Goal: Task Accomplishment & Management: Manage account settings

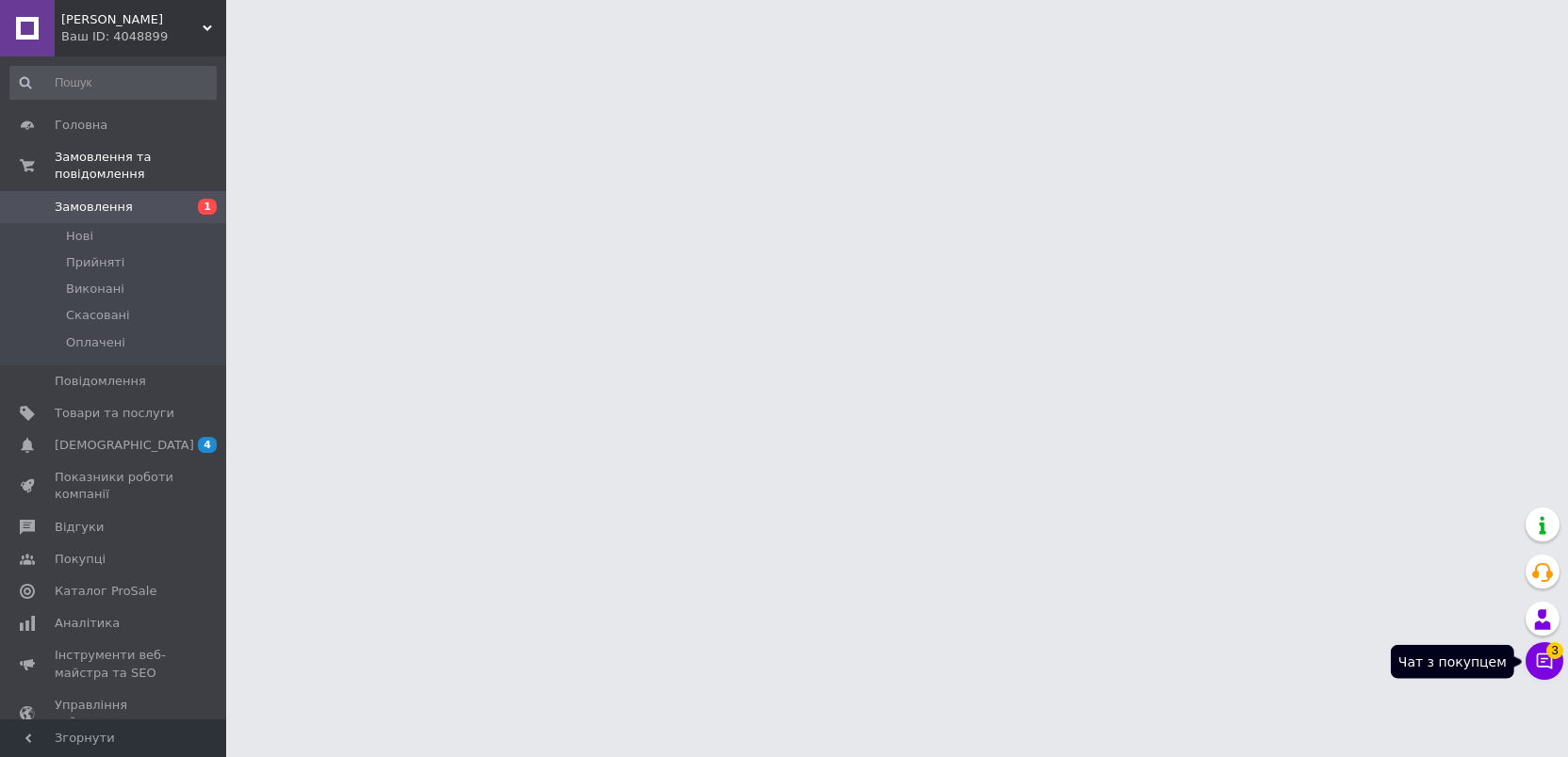
click at [1544, 668] on icon at bounding box center [1545, 662] width 16 height 16
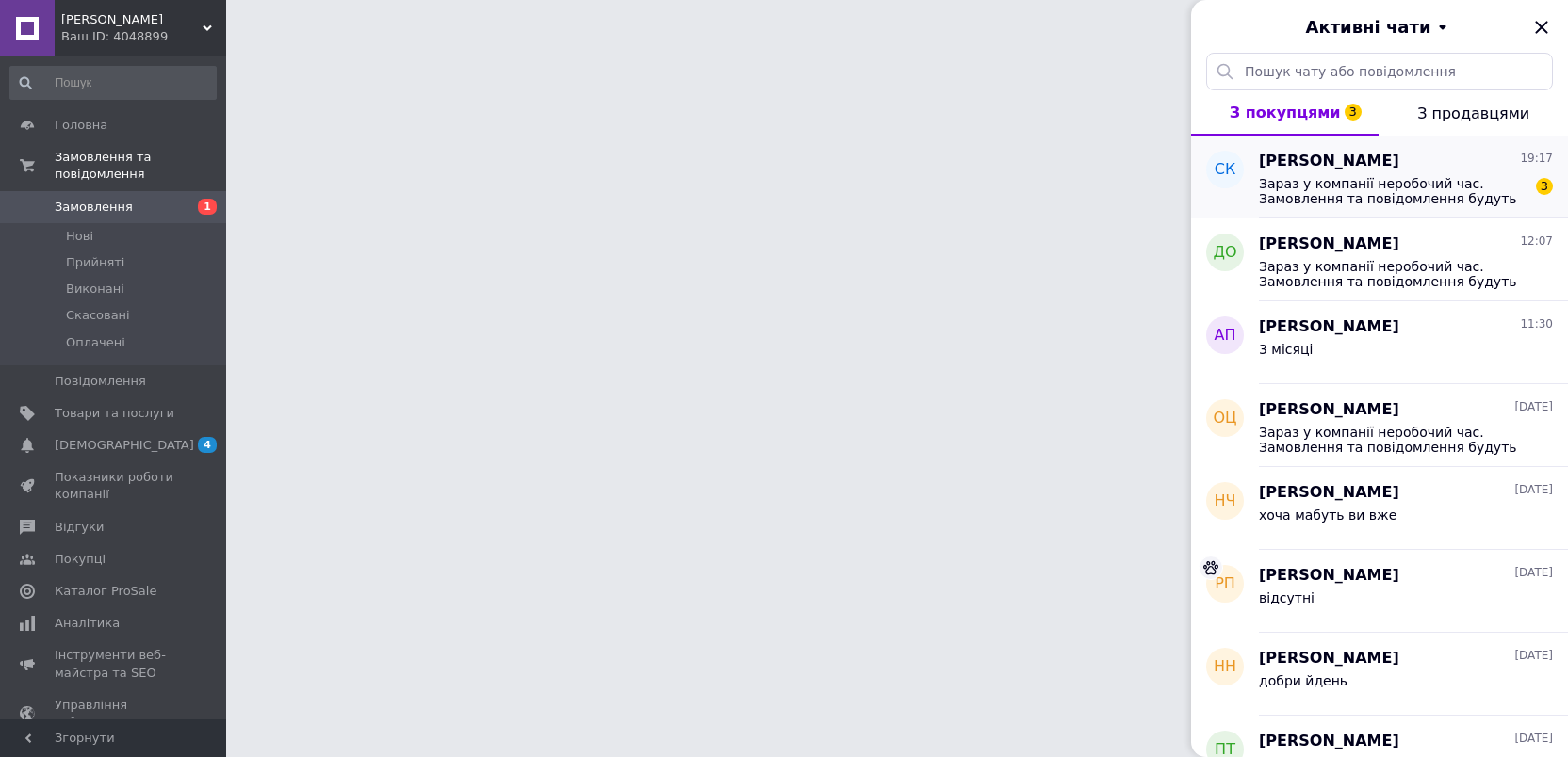
click at [1427, 195] on span "Зараз у компанії неробочий час. Замовлення та повідомлення будуть оброблені з 1…" at bounding box center [1393, 191] width 268 height 30
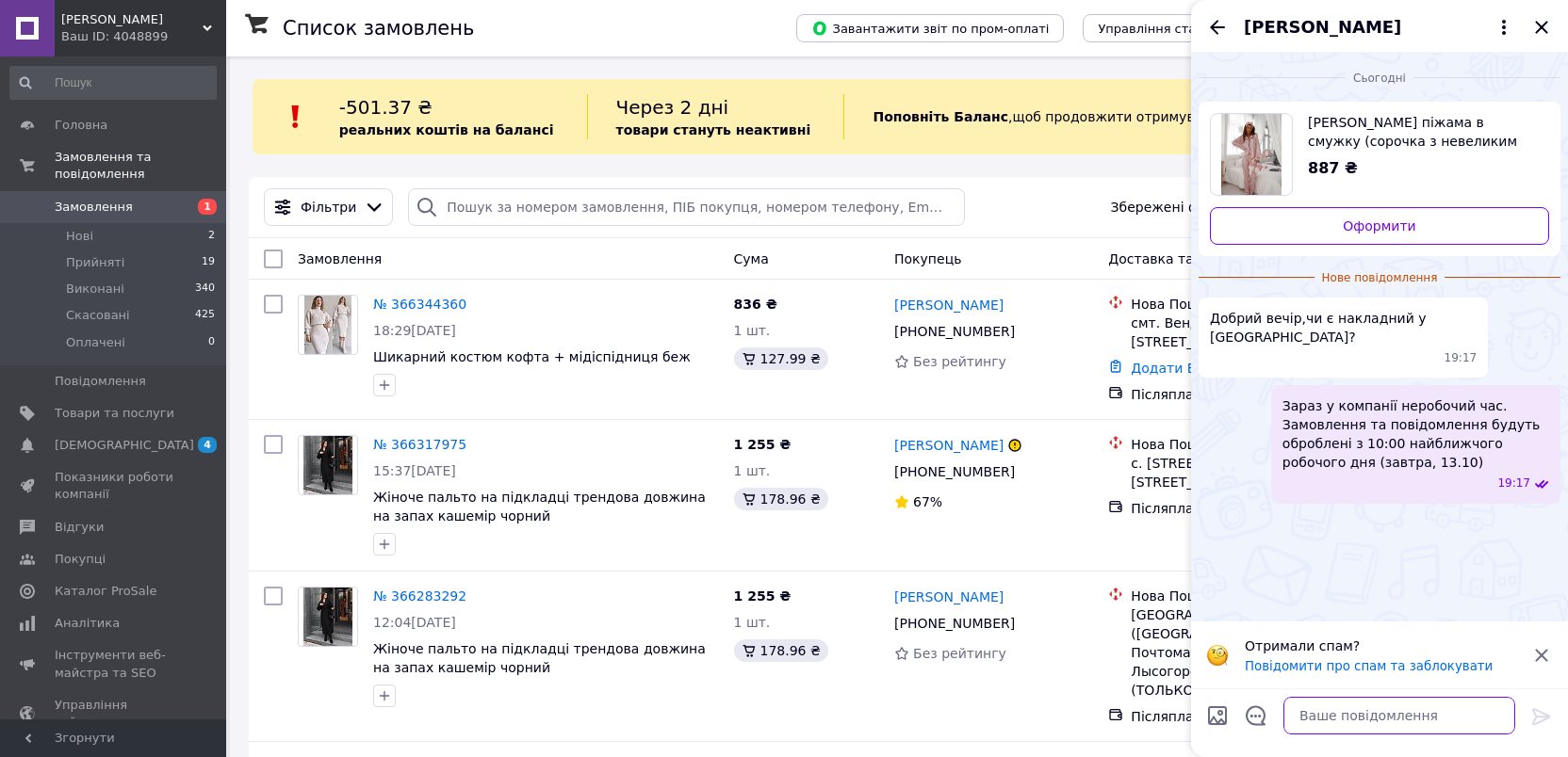
click at [1425, 724] on textarea at bounding box center [1399, 716] width 232 height 38
type textarea "Добрий вечір"
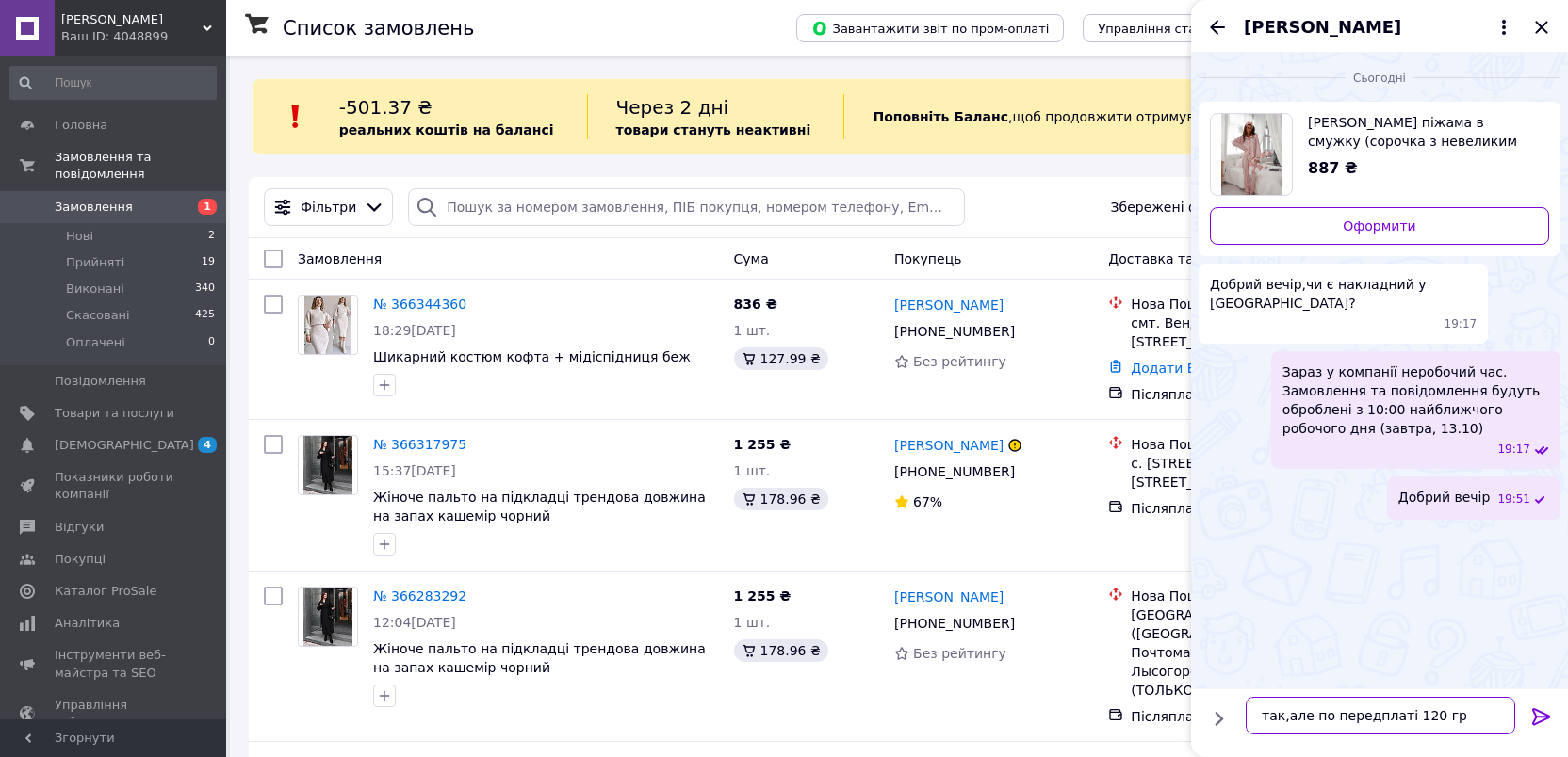
type textarea "так,але по передплаті 120 грн"
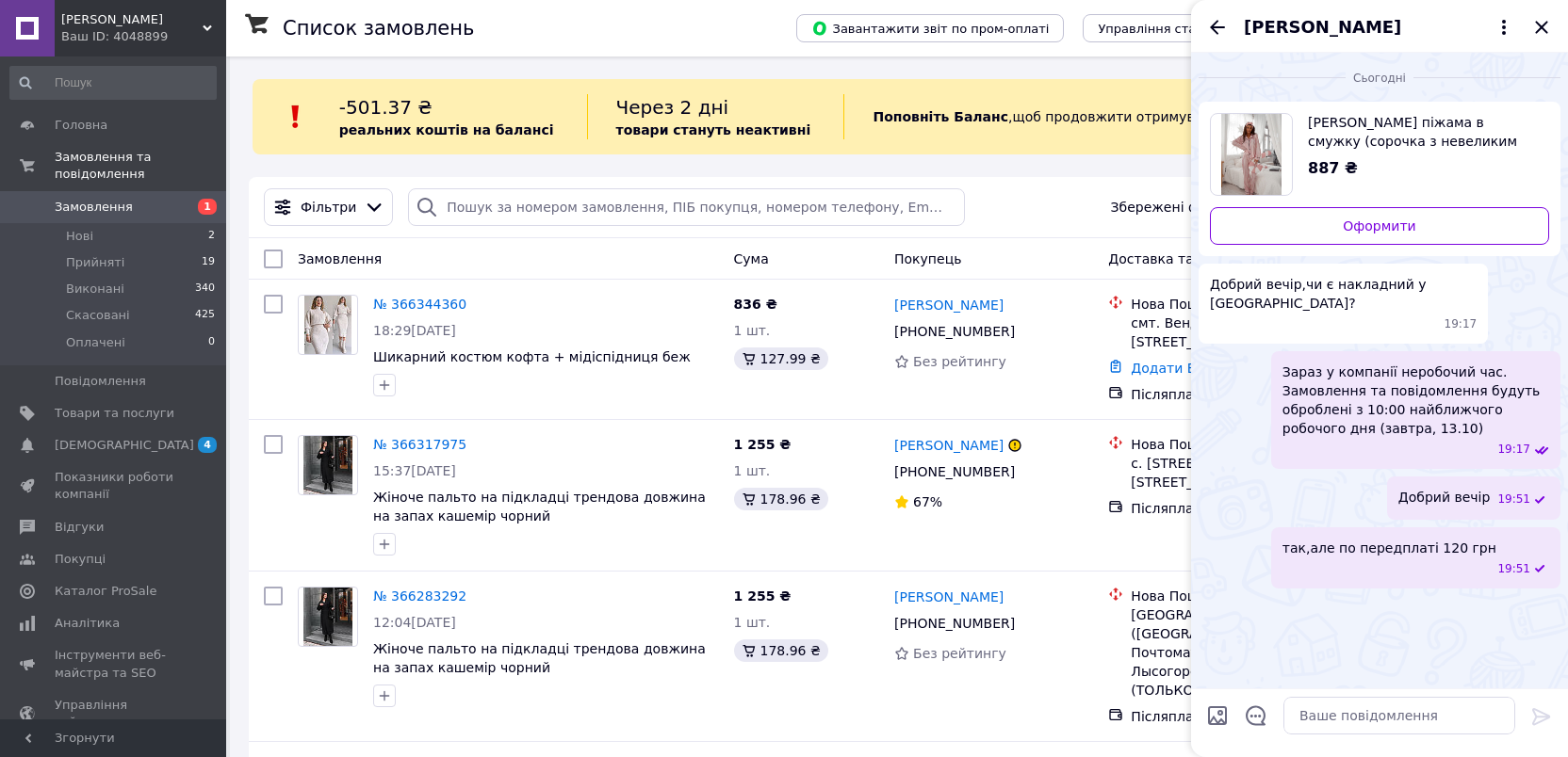
click at [1549, 28] on icon "Закрити" at bounding box center [1541, 26] width 22 height 22
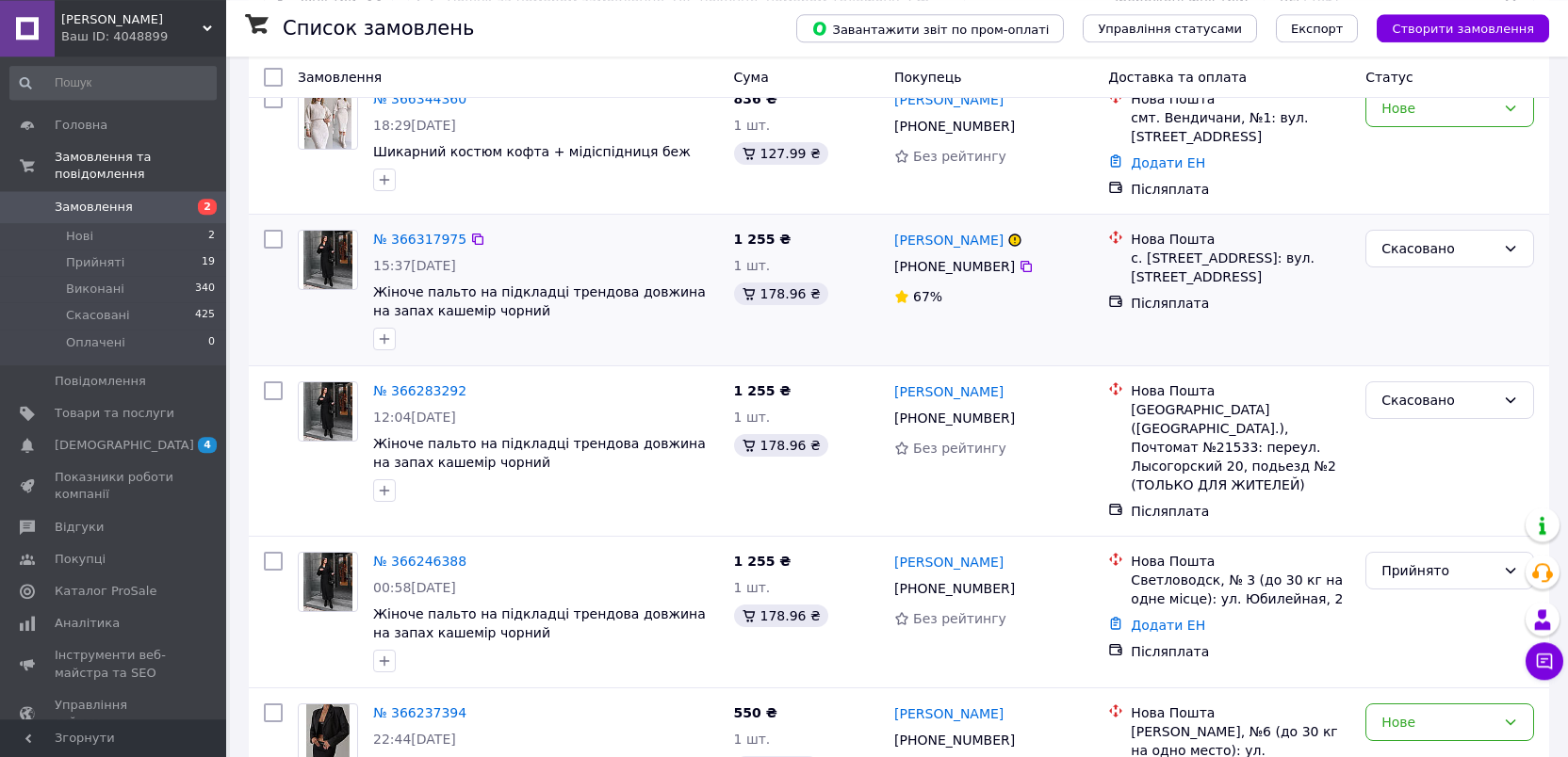
scroll to position [228, 0]
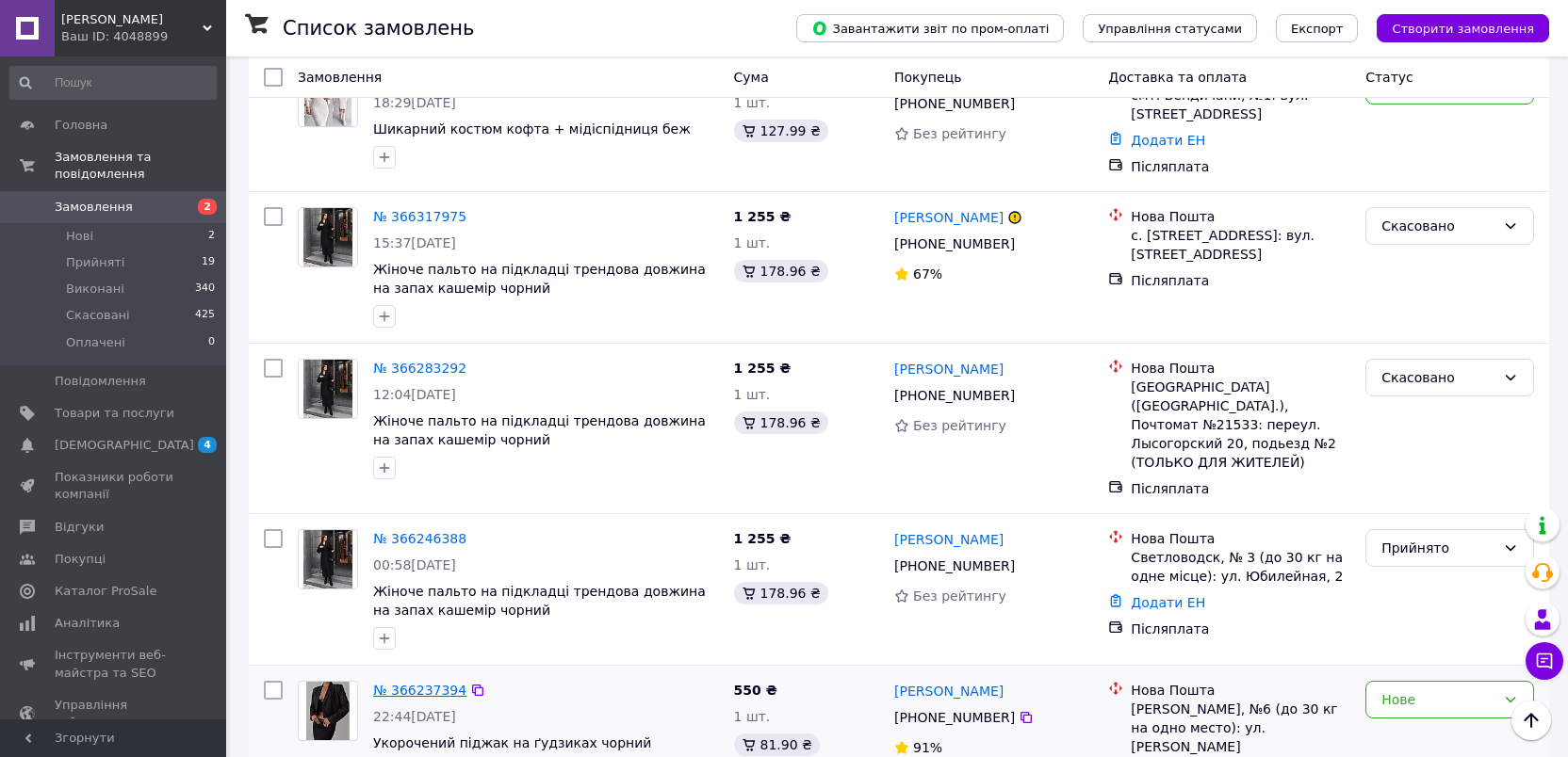
click at [416, 683] on link "№ 366237394" at bounding box center [420, 690] width 94 height 15
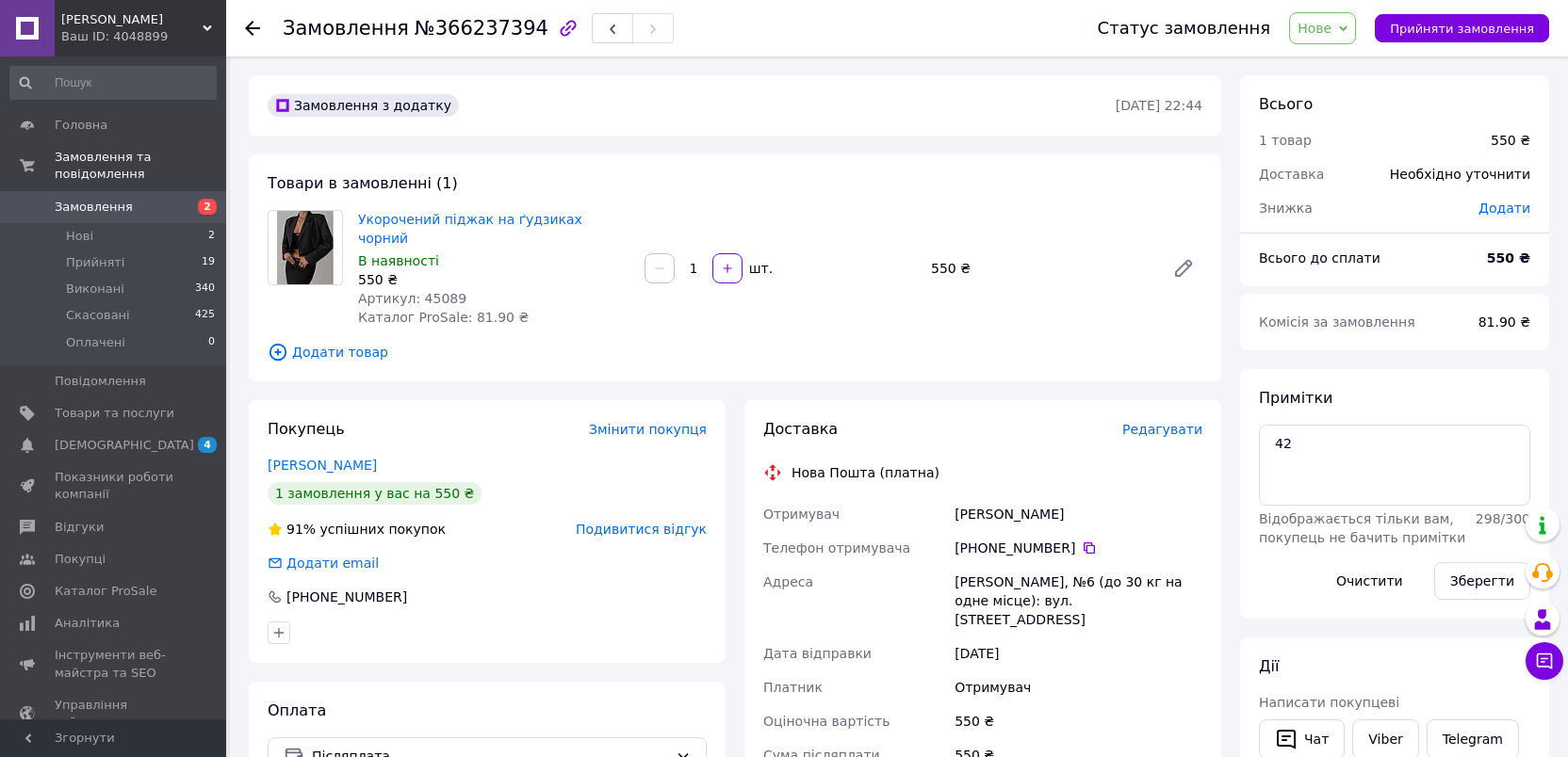
drag, startPoint x: 1435, startPoint y: 24, endPoint x: 1246, endPoint y: 252, distance: 296.2
click at [1437, 24] on span "Прийняти замовлення" at bounding box center [1462, 28] width 144 height 15
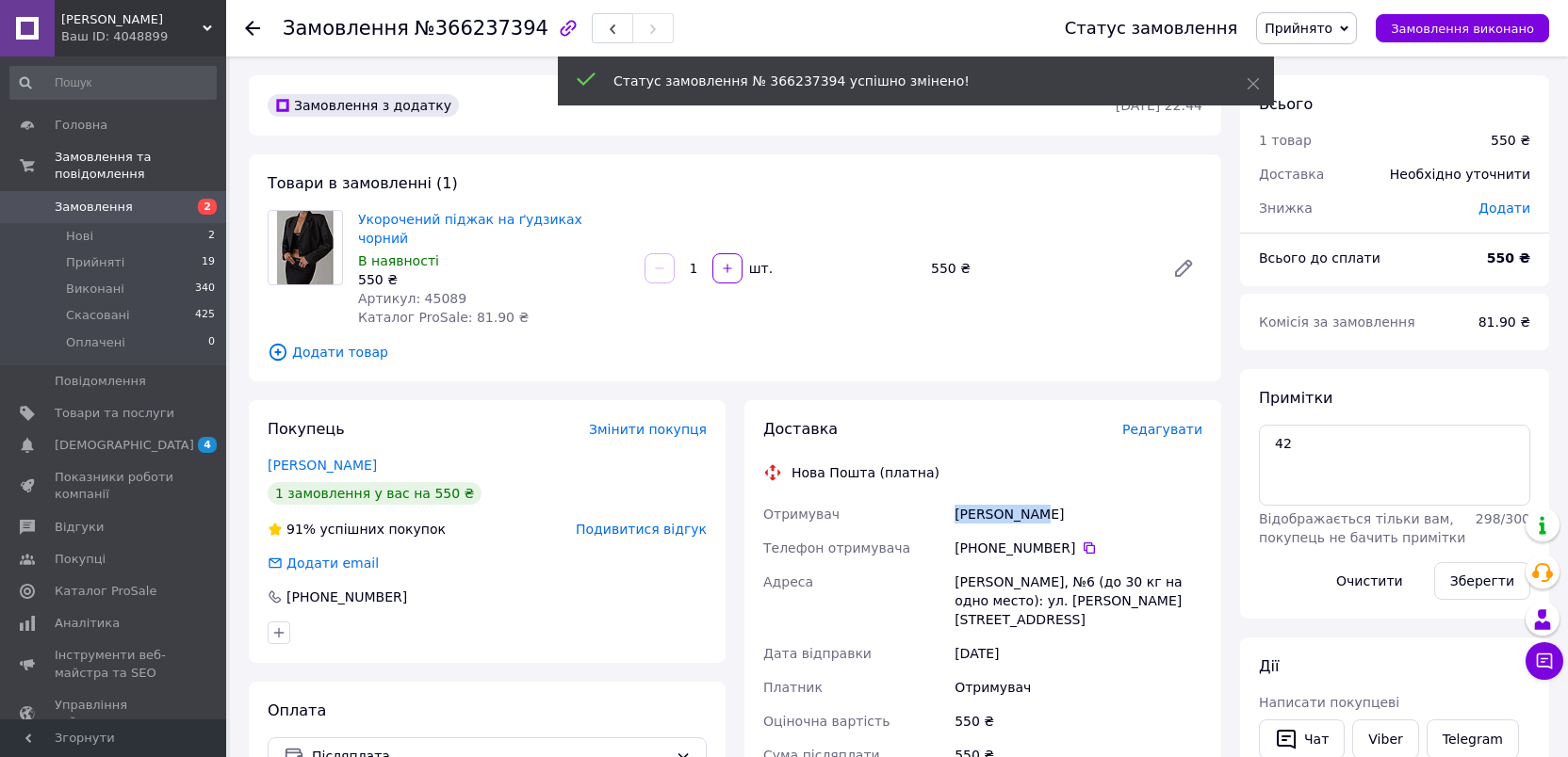
copy div "Отримувач [PERSON_NAME]"
drag, startPoint x: 1053, startPoint y: 493, endPoint x: 943, endPoint y: 493, distance: 110.0
click at [943, 498] on div "Отримувач [PERSON_NAME] Телефон отримувача [PHONE_NUMBER]   [PERSON_NAME], №6 (…" at bounding box center [982, 678] width 446 height 361
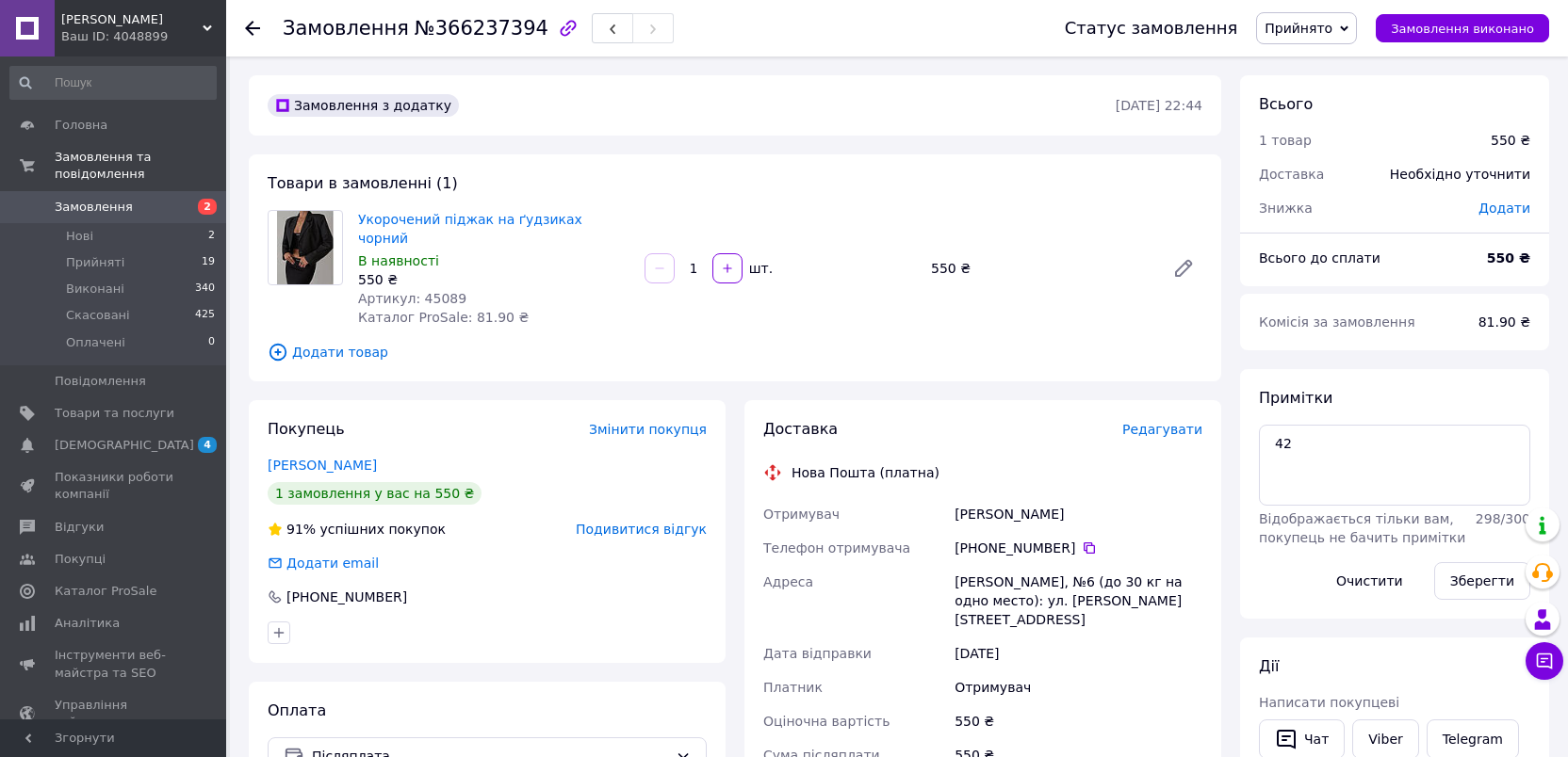
click at [1070, 539] on div "[PHONE_NUMBER]" at bounding box center [1079, 548] width 248 height 19
click at [1082, 541] on icon at bounding box center [1089, 548] width 15 height 15
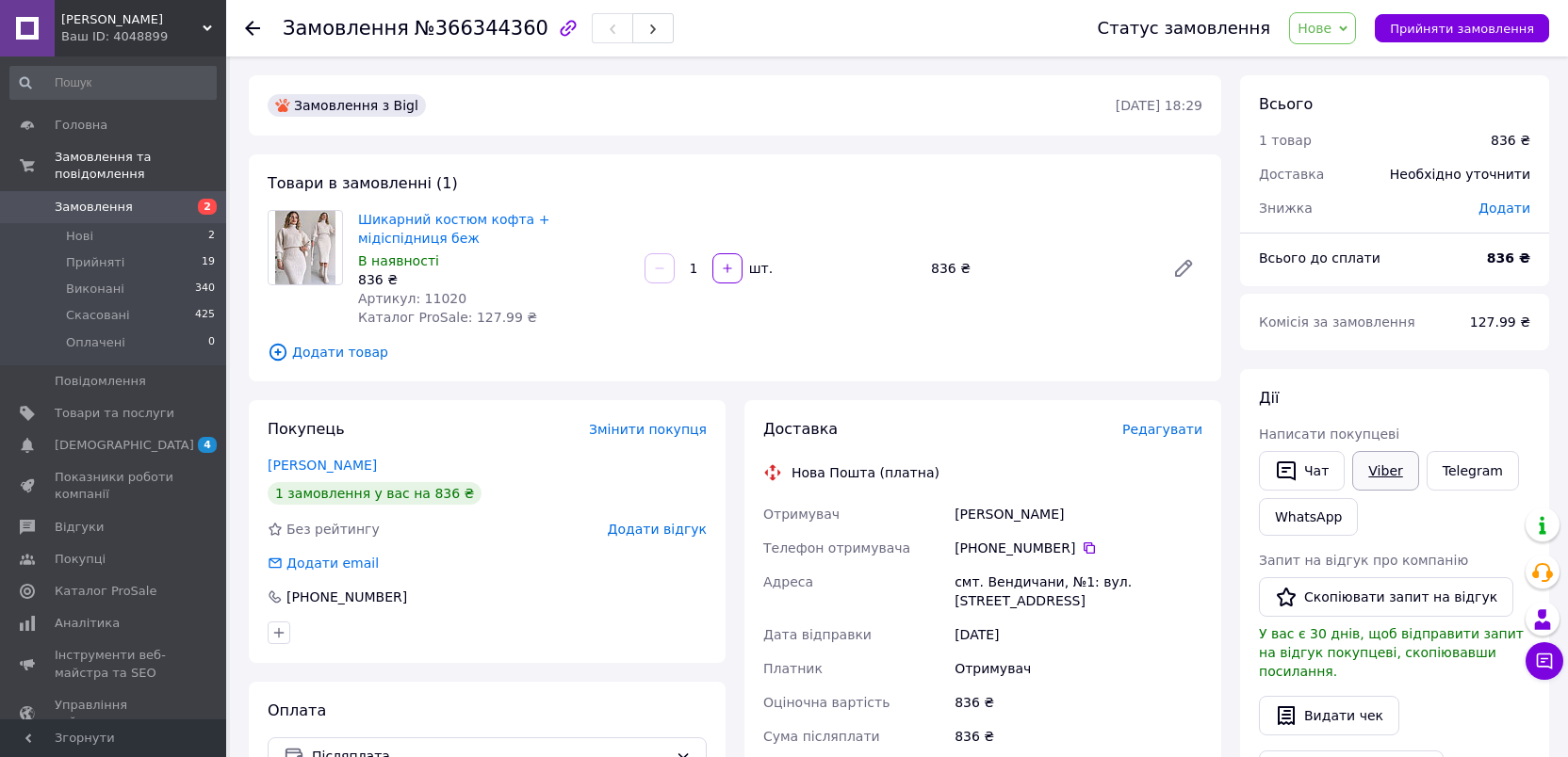
click at [1377, 477] on link "Viber" at bounding box center [1386, 471] width 66 height 40
